Goal: Find specific page/section: Find specific page/section

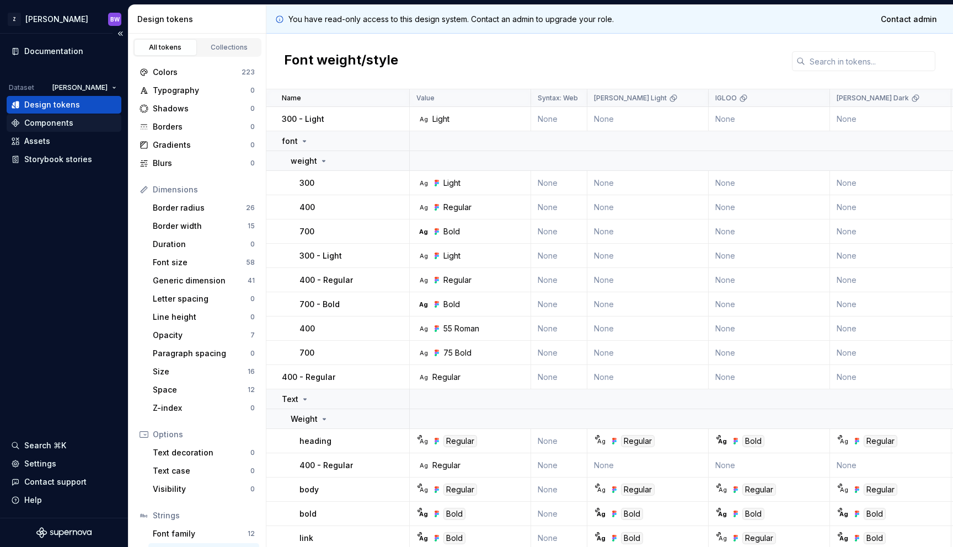
click at [51, 127] on div "Components" at bounding box center [48, 122] width 49 height 11
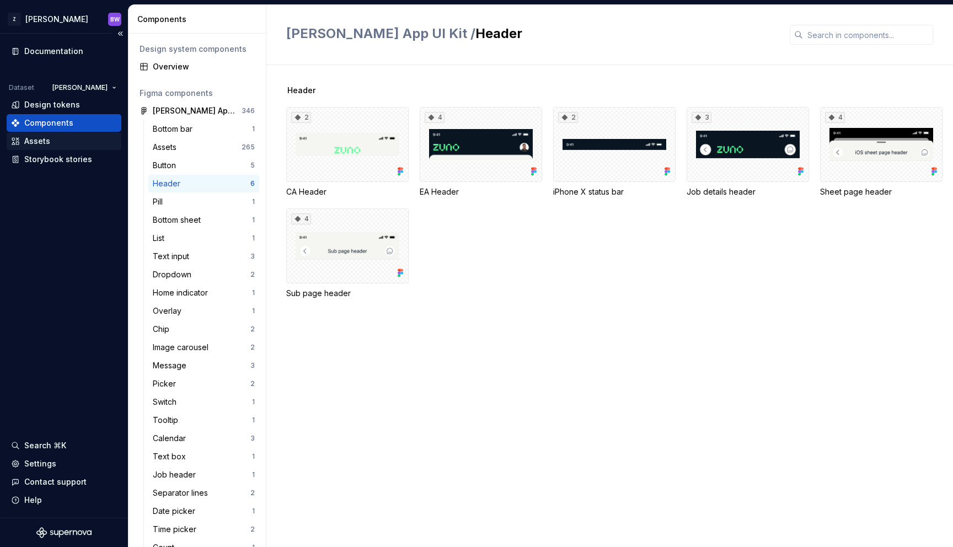
click at [48, 140] on div "Assets" at bounding box center [37, 141] width 26 height 11
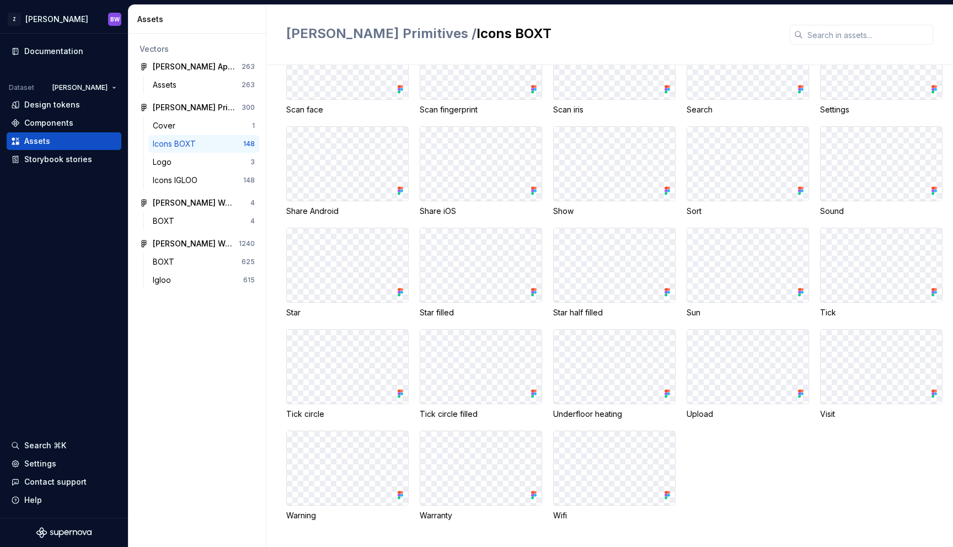
scroll to position [2634, 0]
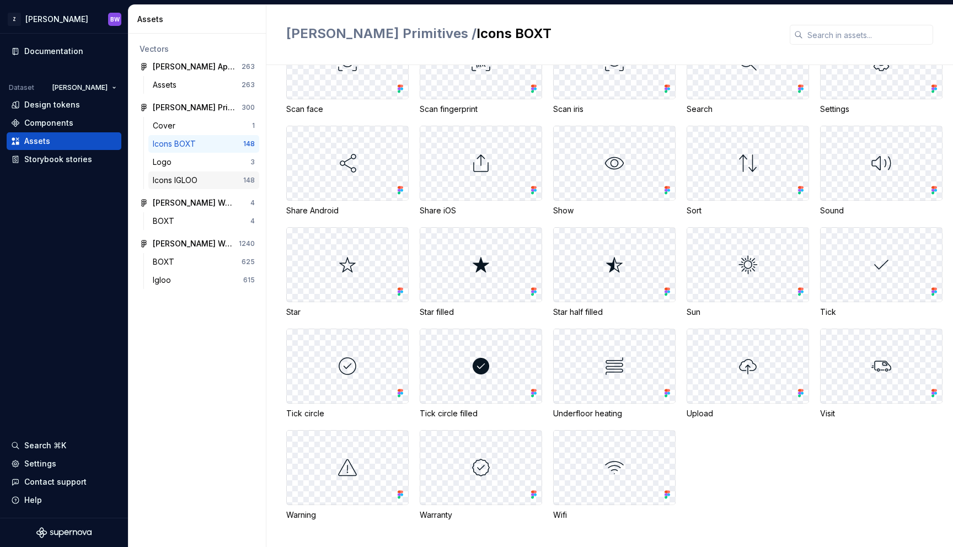
click at [183, 189] on div "Icons IGLOO 148" at bounding box center [203, 181] width 111 height 18
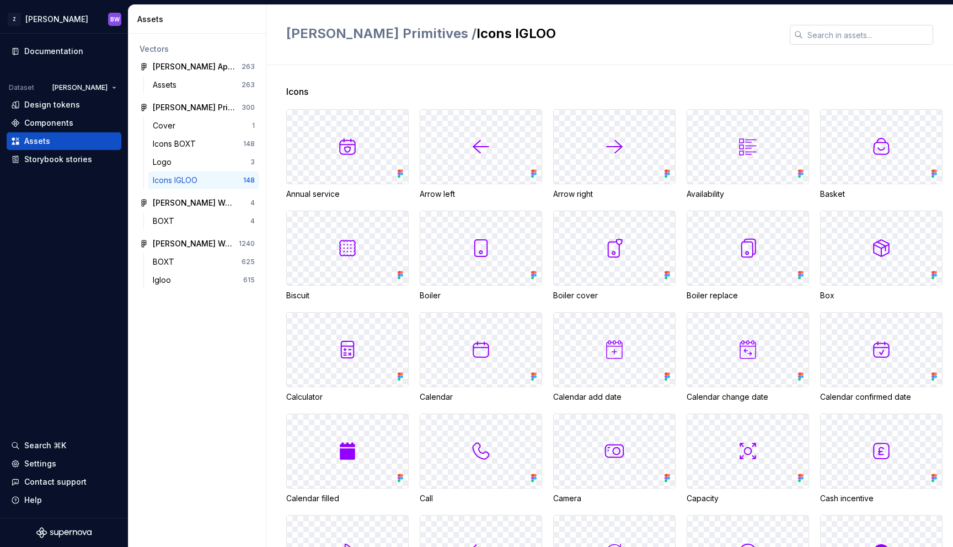
click at [828, 30] on input "text" at bounding box center [868, 35] width 130 height 20
type input "d"
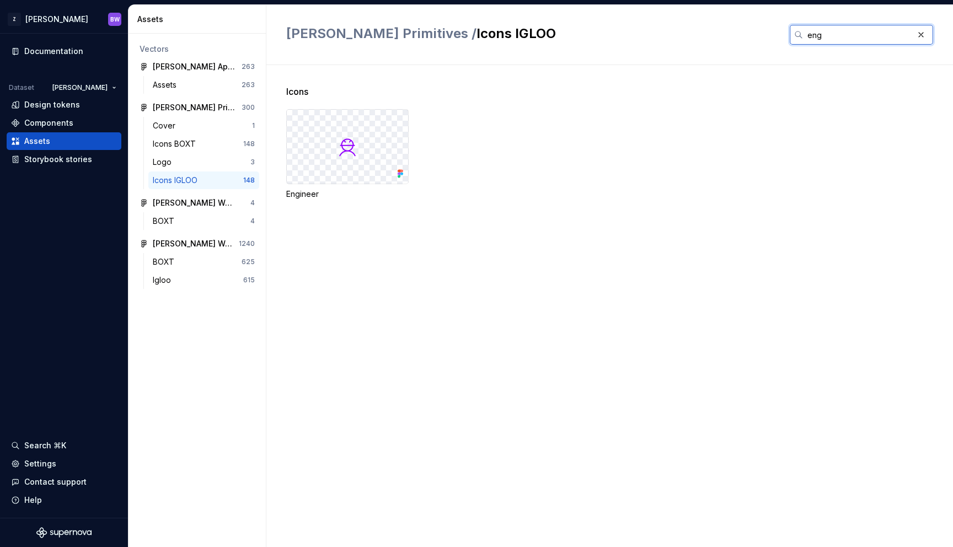
type input "eng"
click at [191, 140] on div "Icons BOXT" at bounding box center [176, 143] width 47 height 11
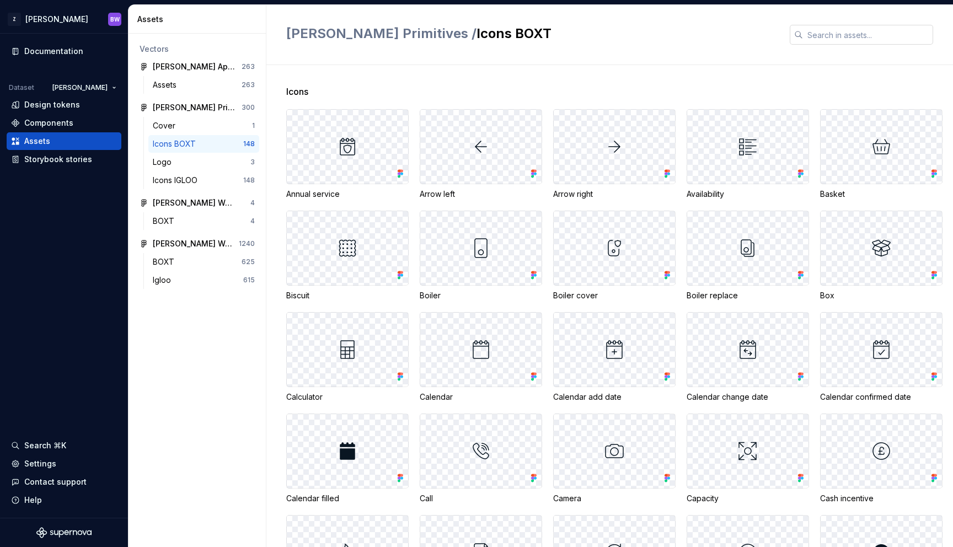
click at [857, 33] on input "text" at bounding box center [868, 35] width 130 height 20
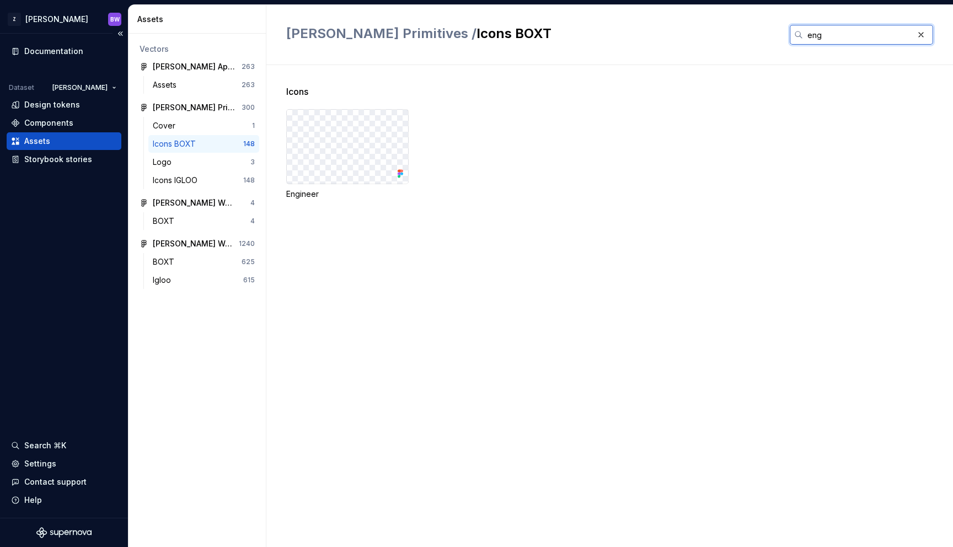
type input "eng"
click at [187, 88] on div "Assets" at bounding box center [197, 84] width 89 height 11
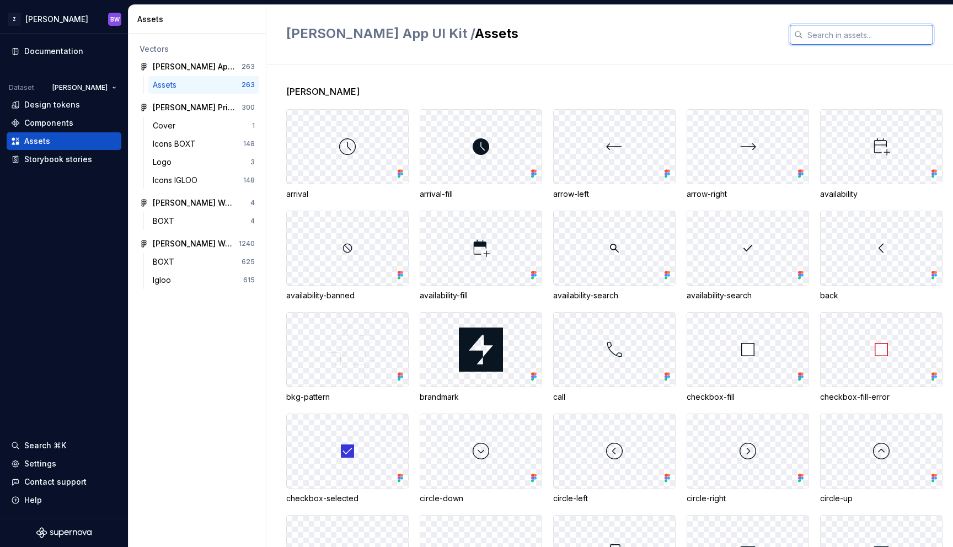
click at [821, 36] on input "text" at bounding box center [868, 35] width 130 height 20
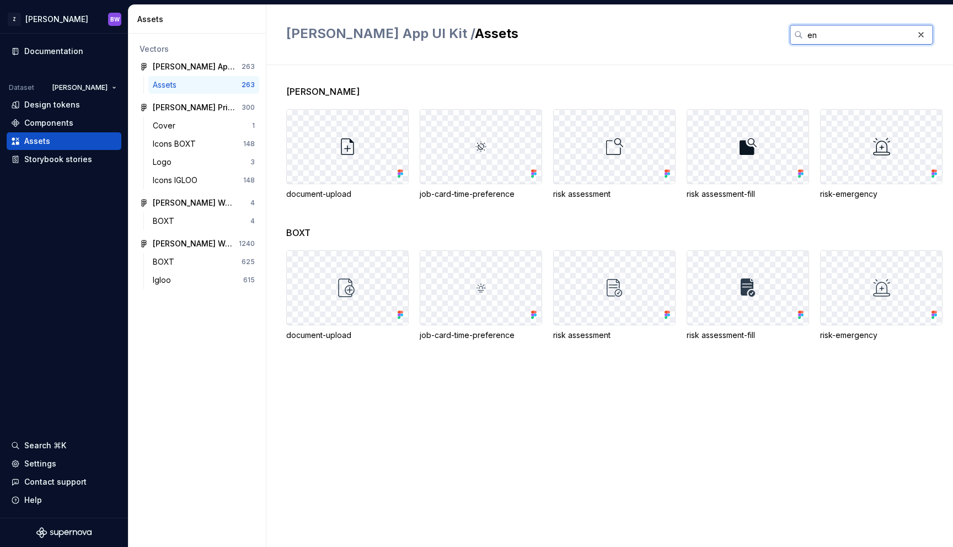
type input "e"
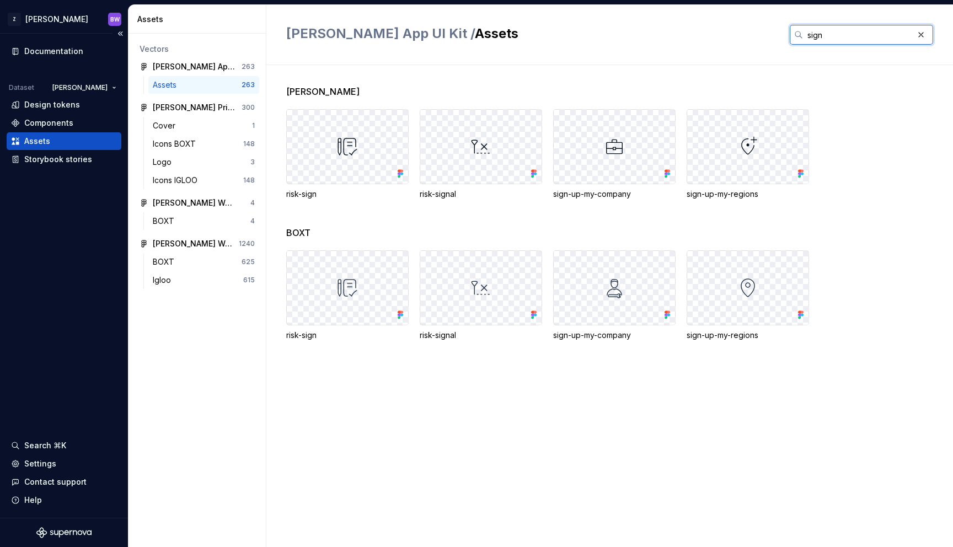
type input "sign"
click at [869, 32] on input "sign" at bounding box center [858, 35] width 110 height 20
